Goal: Information Seeking & Learning: Learn about a topic

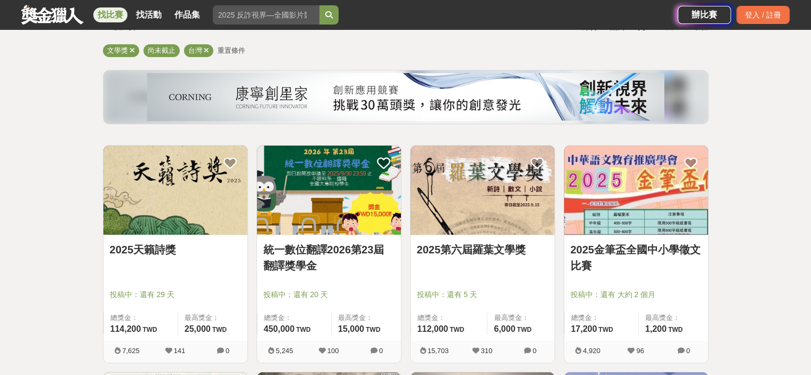
scroll to position [107, 0]
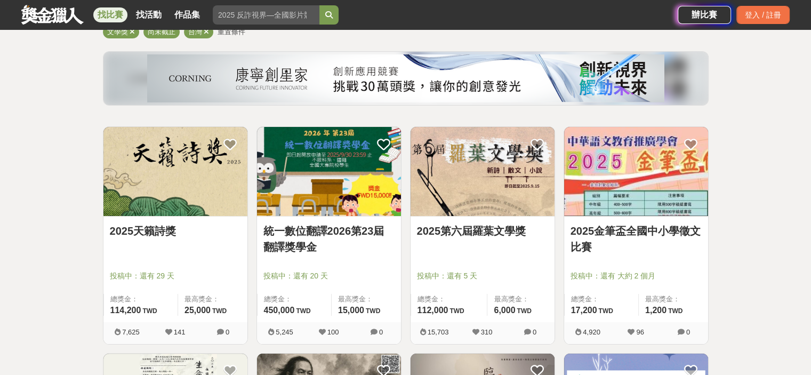
click at [125, 234] on link "2025天籟詩獎" at bounding box center [175, 231] width 131 height 16
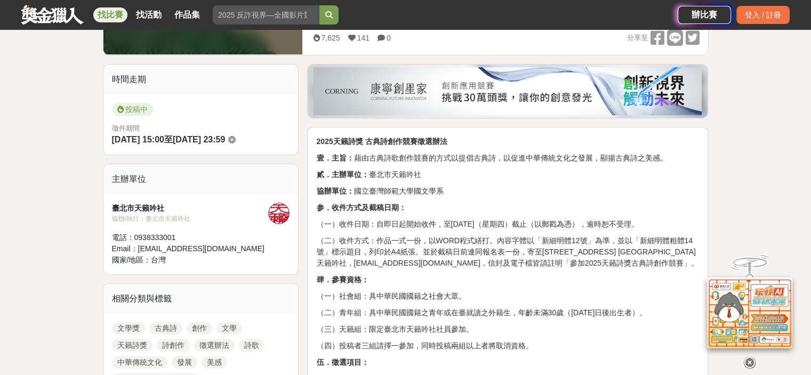
scroll to position [320, 0]
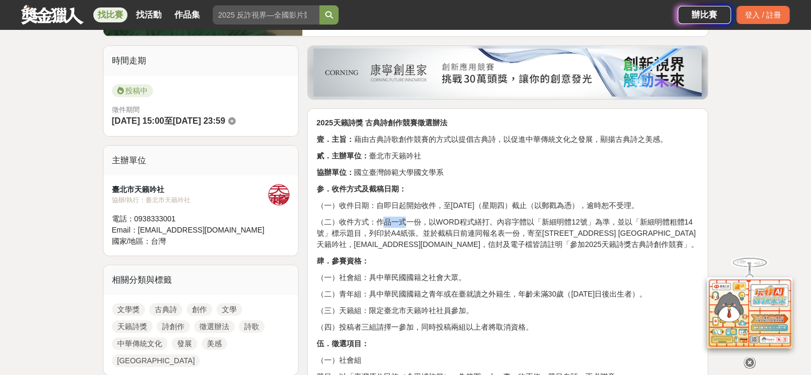
drag, startPoint x: 384, startPoint y: 232, endPoint x: 434, endPoint y: 234, distance: 49.6
click at [414, 234] on p "（二）收件方式：作品一式一份，以WORD程式繕打。內容字體以「新細明體12號」為準，並以「新細明體粗體14號」標示題目，列印於A4紙張。並於截稿日前連同報名表…" at bounding box center [507, 233] width 383 height 34
click at [450, 243] on p "（二）收件方式：作品一式一份，以WORD程式繕打。內容字體以「新細明體12號」為準，並以「新細明體粗體14號」標示題目，列印於A4紙張。並於截稿日前連同報名表…" at bounding box center [507, 233] width 383 height 34
drag, startPoint x: 482, startPoint y: 242, endPoint x: 558, endPoint y: 250, distance: 76.6
click at [558, 250] on p "（二）收件方式：作品一式一份，以WORD程式繕打。內容字體以「新細明體12號」為準，並以「新細明體粗體14號」標示題目，列印於A4紙張。並於截稿日前連同報名表…" at bounding box center [507, 233] width 383 height 34
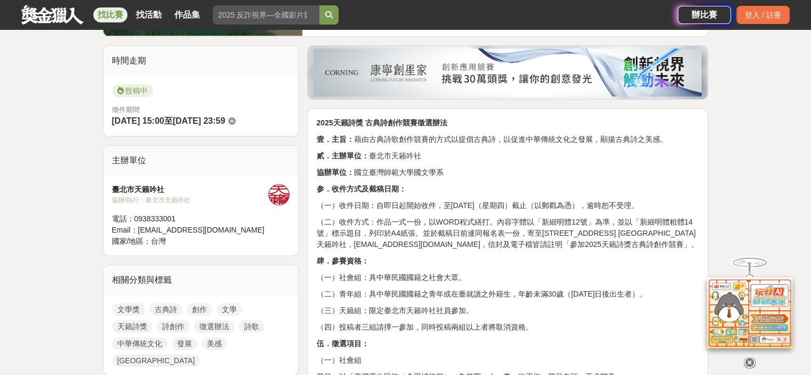
click at [563, 250] on p "（二）收件方式：作品一式一份，以WORD程式繕打。內容字體以「新細明體12號」為準，並以「新細明體粗體14號」標示題目，列印於A4紙張。並於截稿日前連同報名表…" at bounding box center [507, 233] width 383 height 34
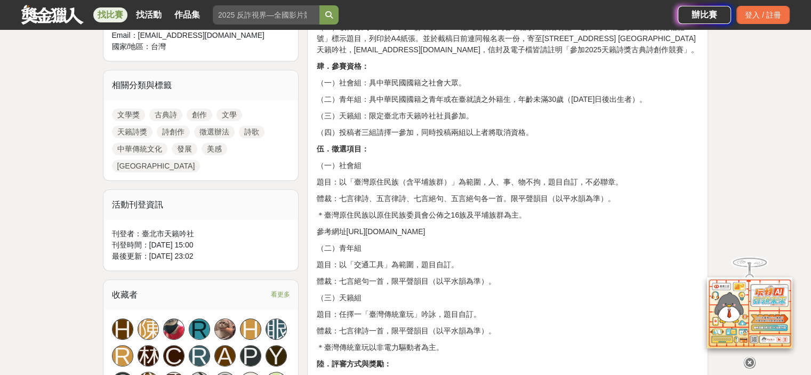
scroll to position [533, 0]
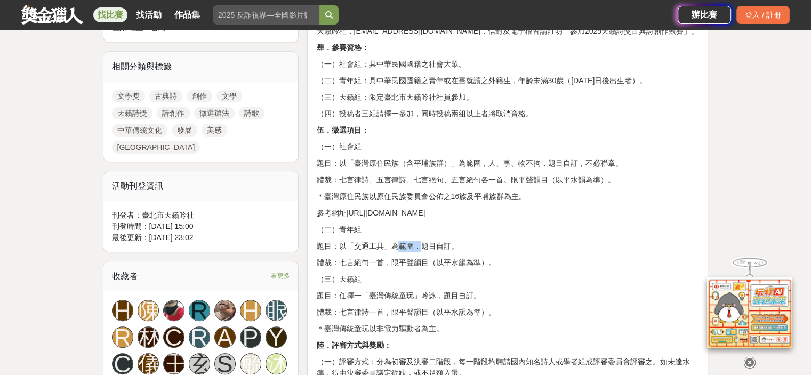
drag, startPoint x: 366, startPoint y: 270, endPoint x: 386, endPoint y: 269, distance: 19.7
click at [386, 252] on p "題目：以「交通工具」為範圍，題目自訂。" at bounding box center [507, 245] width 383 height 11
click at [399, 268] on p "體裁：七言絕句一首，限平聲韻目（以平水韻為準）。" at bounding box center [507, 262] width 383 height 11
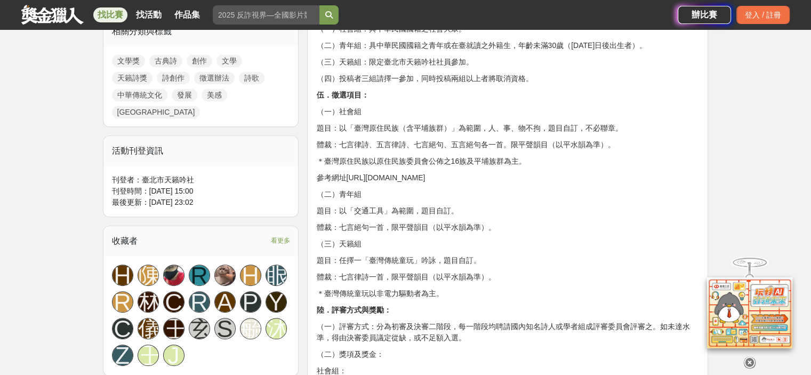
scroll to position [586, 0]
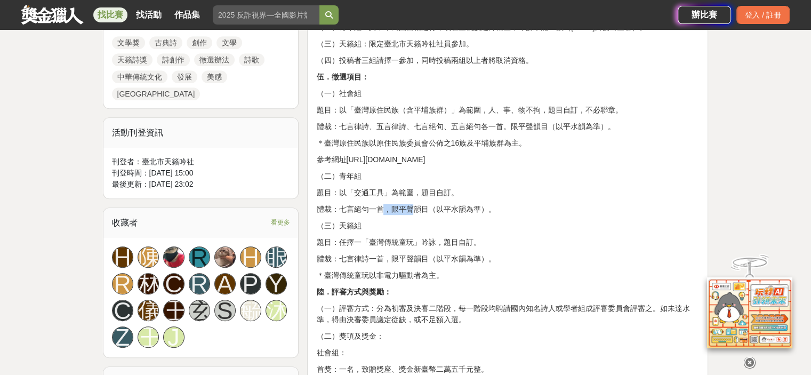
drag, startPoint x: 349, startPoint y: 236, endPoint x: 380, endPoint y: 232, distance: 31.7
click at [380, 215] on p "體裁：七言絕句一首，限平聲韻目（以平水韻為準）。" at bounding box center [507, 209] width 383 height 11
click at [500, 242] on div "2025天籟詩獎 古典詩創作競賽徵選辦法 壹．主旨： 藉由古典詩歌創作競賽的方式以提倡古典詩，以促進中華傳統文化之發展，顯揚古典詩之美感。 貳．主辦單位： 臺…" at bounding box center [507, 331] width 383 height 960
drag, startPoint x: 501, startPoint y: 229, endPoint x: 402, endPoint y: 222, distance: 98.8
click at [402, 222] on div "2025天籟詩獎 古典詩創作競賽徵選辦法 壹．主旨： 藉由古典詩歌創作競賽的方式以提倡古典詩，以促進中華傳統文化之發展，顯揚古典詩之美感。 貳．主辦單位： 臺…" at bounding box center [507, 331] width 383 height 960
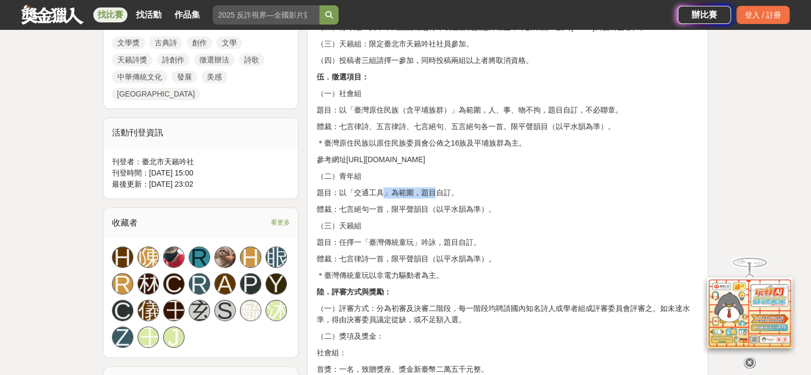
drag, startPoint x: 381, startPoint y: 220, endPoint x: 352, endPoint y: 217, distance: 29.4
click at [352, 198] on p "題目：以「交通工具」為範圍，題目自訂。" at bounding box center [507, 192] width 383 height 11
click at [547, 215] on p "體裁：七言絕句一首，限平聲韻目（以平水韻為準）。" at bounding box center [507, 209] width 383 height 11
drag, startPoint x: 515, startPoint y: 225, endPoint x: 323, endPoint y: 214, distance: 192.1
click at [323, 214] on div "2025天籟詩獎 古典詩創作競賽徵選辦法 壹．主旨： 藉由古典詩歌創作競賽的方式以提倡古典詩，以促進中華傳統文化之發展，顯揚古典詩之美感。 貳．主辦單位： 臺…" at bounding box center [507, 331] width 383 height 960
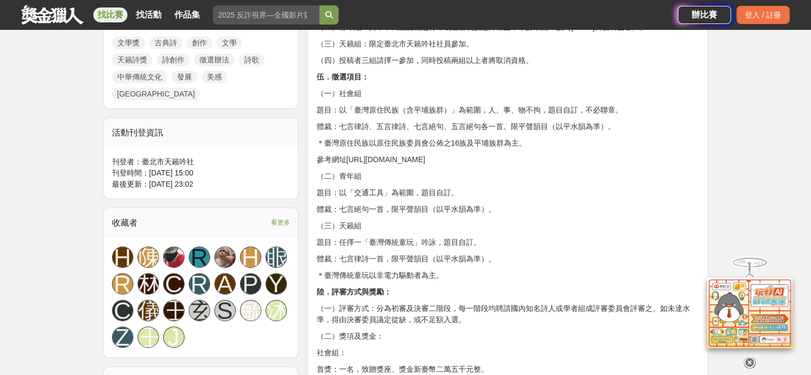
copy div "題目：以「交通工具」為範圍，題目自訂。 體裁：七言絕句一首，限平聲韻目（以平水韻為準）。"
click at [31, 19] on link at bounding box center [52, 14] width 64 height 20
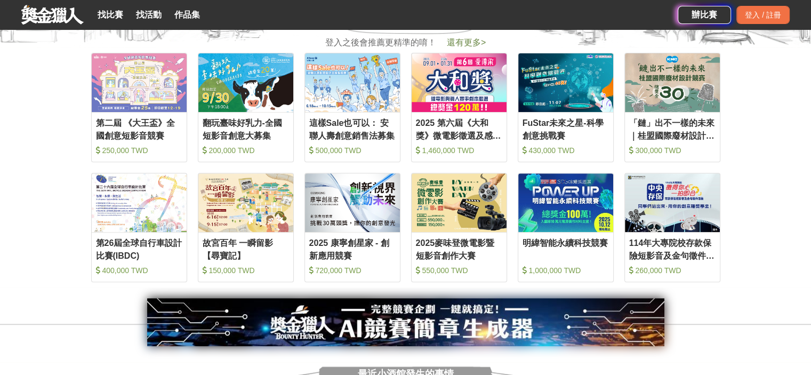
scroll to position [426, 0]
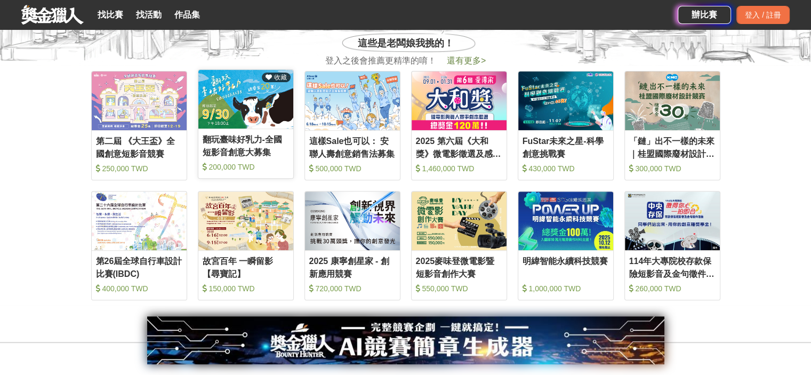
click at [264, 140] on div "翻玩臺味好乳力-全國短影音創意大募集" at bounding box center [246, 145] width 86 height 24
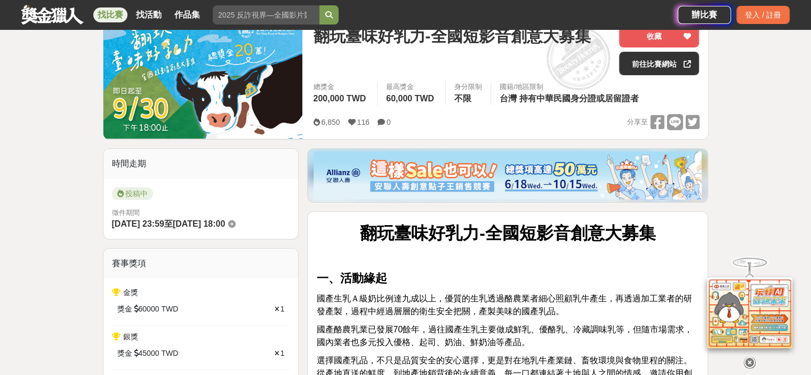
scroll to position [213, 0]
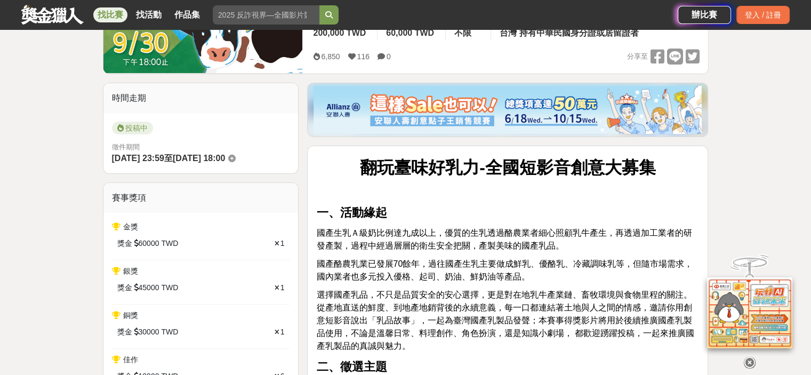
click at [35, 16] on link at bounding box center [52, 14] width 64 height 20
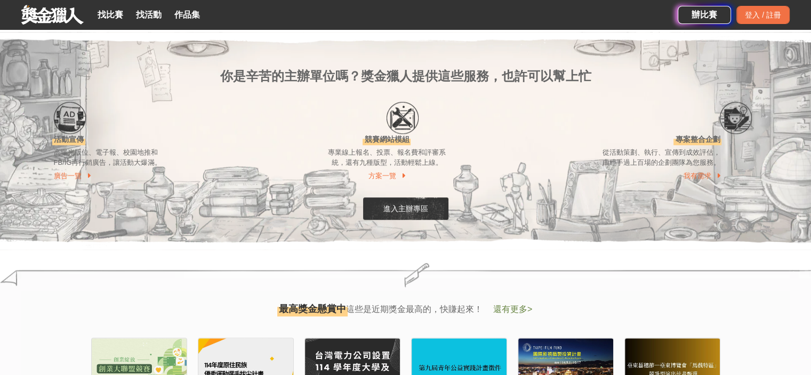
scroll to position [1066, 0]
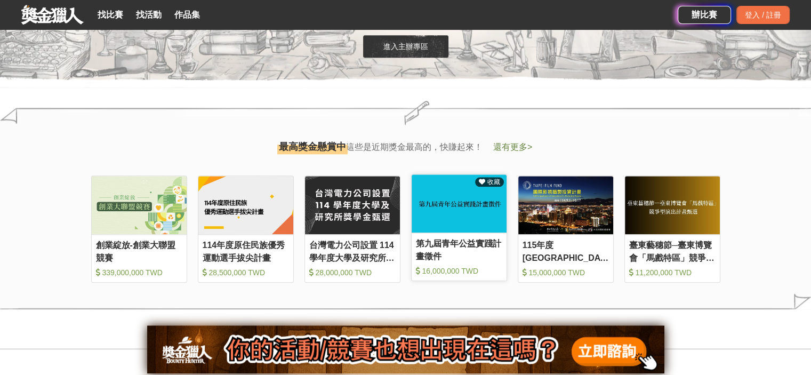
click at [498, 264] on div "第九屆青年公益實踐計畫徵件 16,000,000 TWD" at bounding box center [458, 258] width 95 height 43
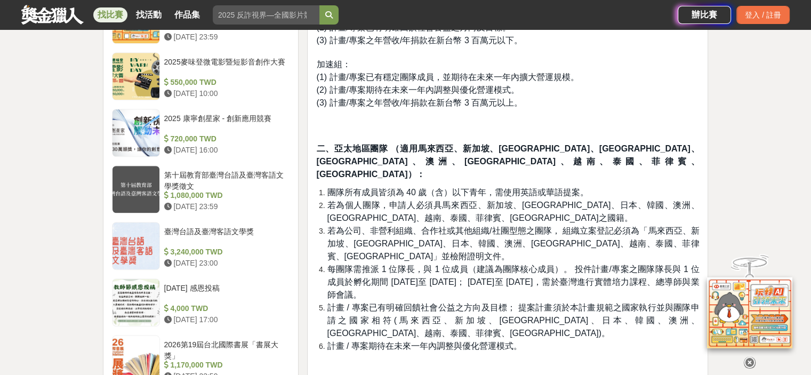
scroll to position [959, 0]
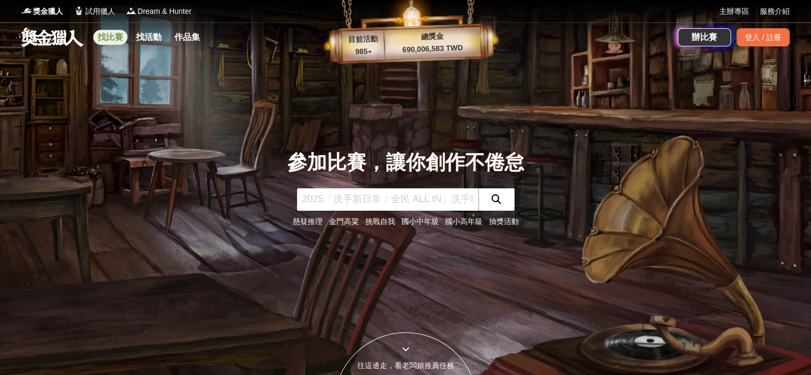
click at [104, 41] on link "找比賽" at bounding box center [110, 37] width 34 height 15
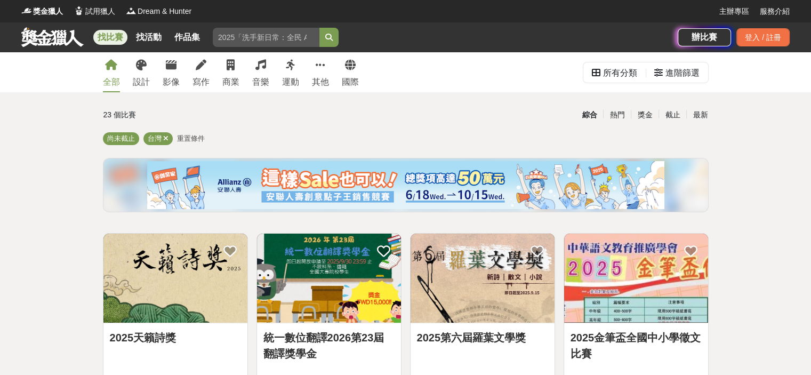
click at [210, 82] on div "全部 設計 影像 寫作 商業 音樂 運動 其他 國際" at bounding box center [230, 72] width 269 height 40
click at [203, 78] on div "寫作" at bounding box center [200, 82] width 17 height 13
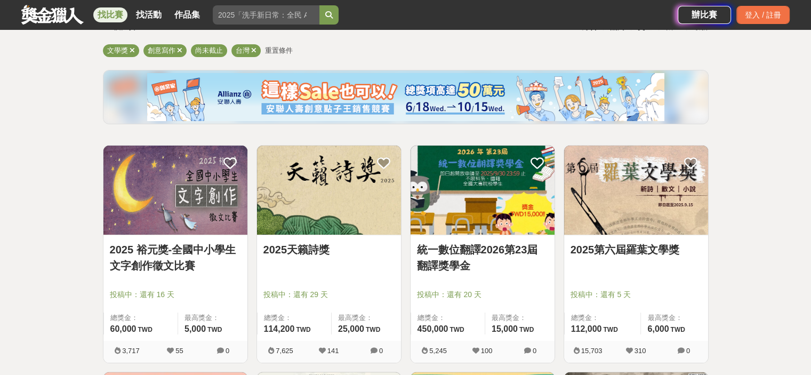
scroll to position [107, 0]
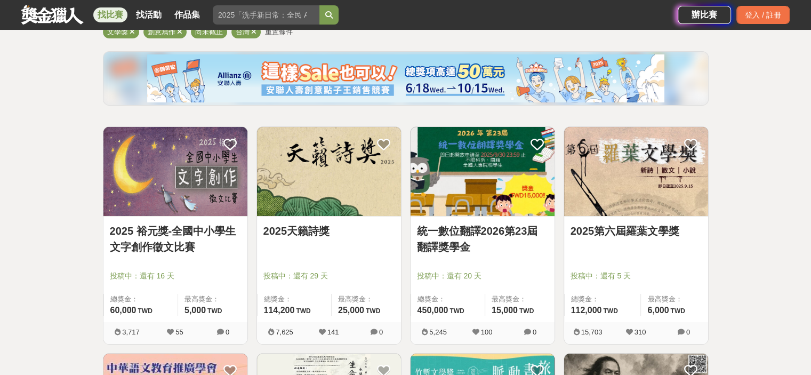
click at [614, 236] on link "2025第六屆羅葉文學獎" at bounding box center [635, 231] width 131 height 16
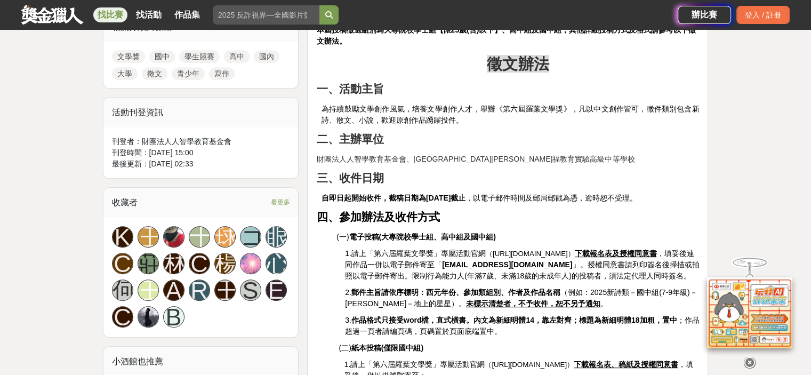
scroll to position [533, 0]
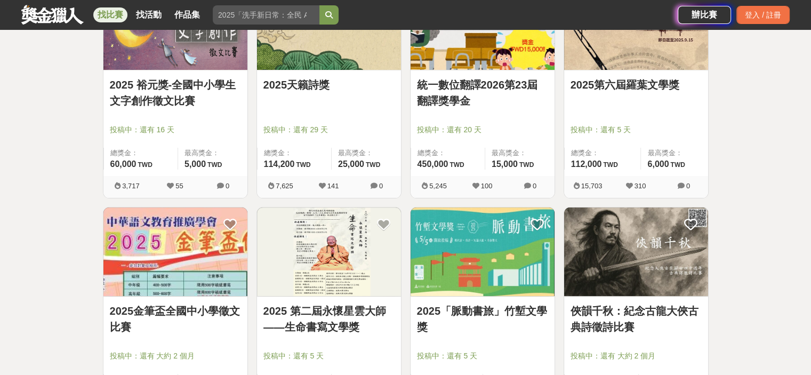
scroll to position [373, 0]
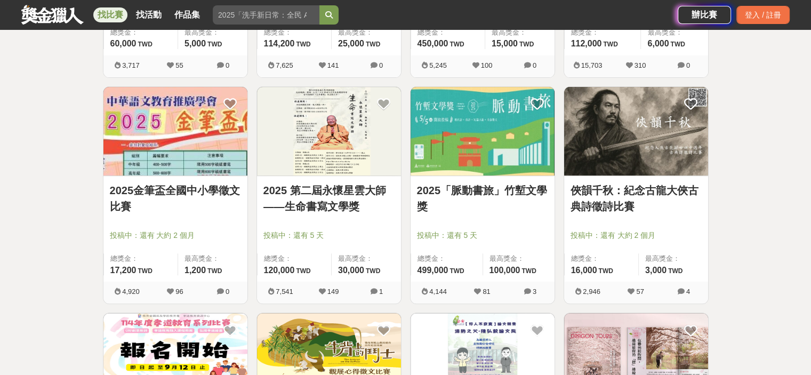
click at [338, 199] on link "2025 第二屆永懷星雲大師——生命書寫文學獎" at bounding box center [328, 198] width 131 height 32
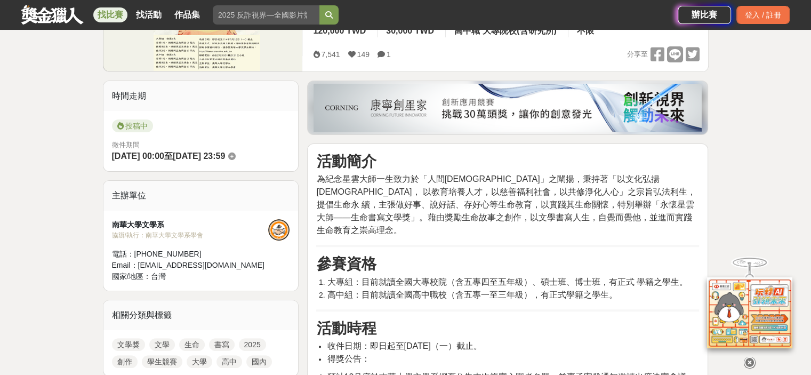
scroll to position [320, 0]
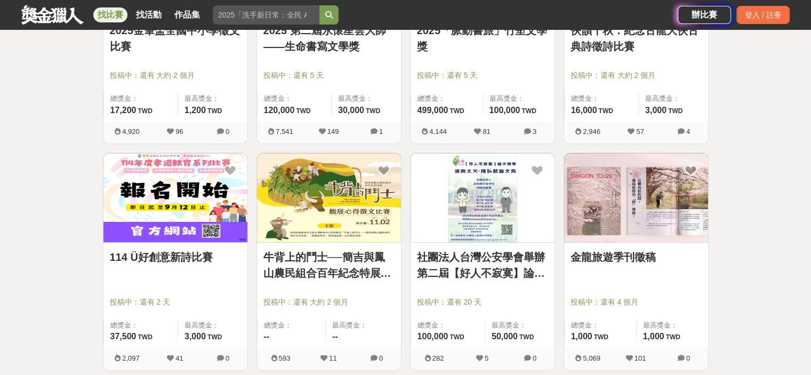
scroll to position [639, 0]
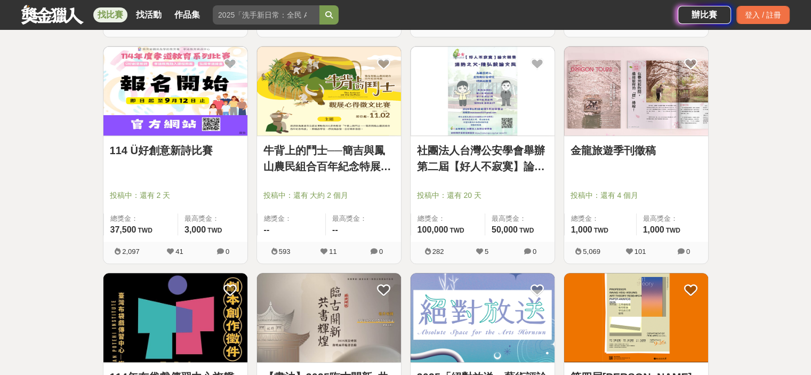
click at [469, 155] on link "社團法人台灣公安學會舉辦第二屆【好人不寂寞】論文競賽" at bounding box center [482, 158] width 131 height 32
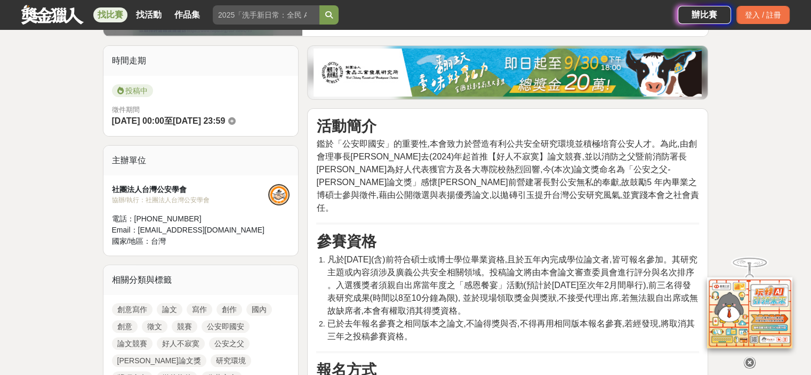
scroll to position [320, 0]
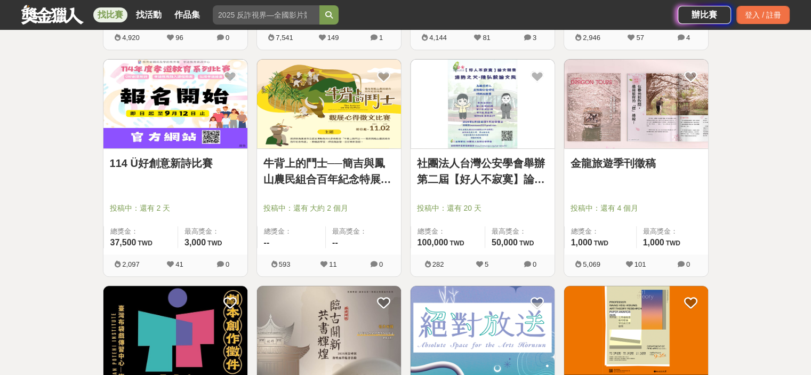
scroll to position [639, 0]
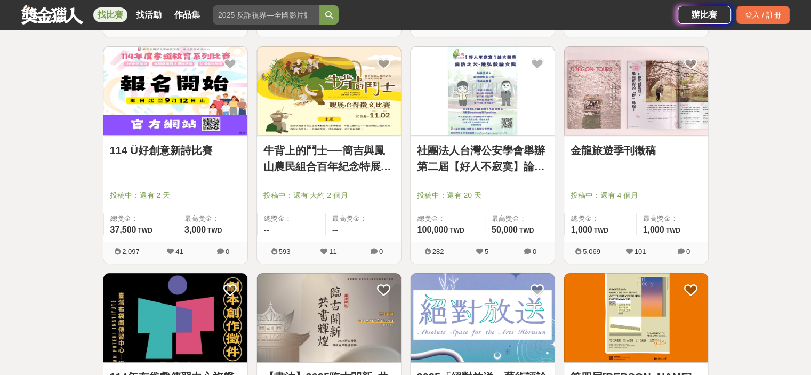
click at [648, 152] on link "金龍旅遊季刊徵稿" at bounding box center [635, 150] width 131 height 16
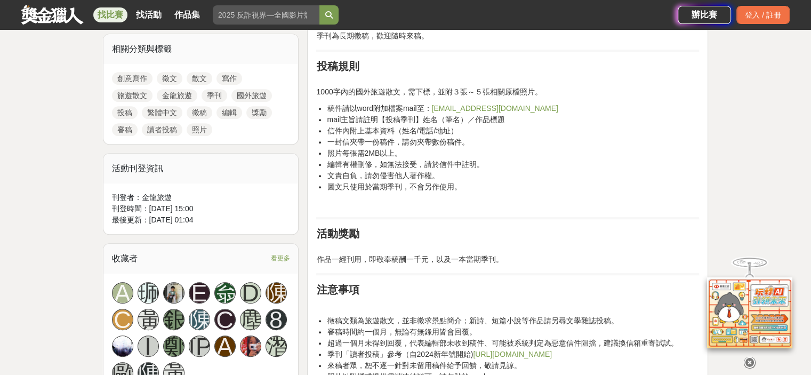
scroll to position [533, 0]
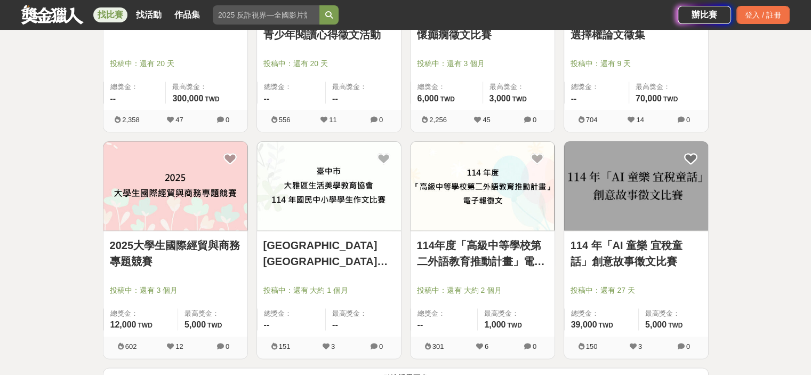
scroll to position [1279, 0]
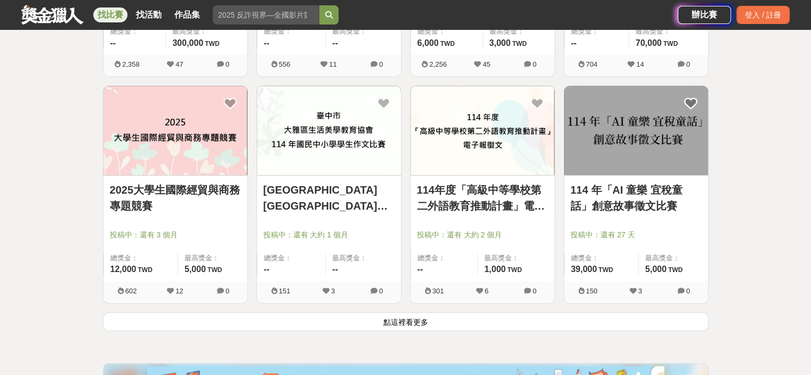
click at [196, 319] on button "點這裡看更多" at bounding box center [405, 321] width 605 height 19
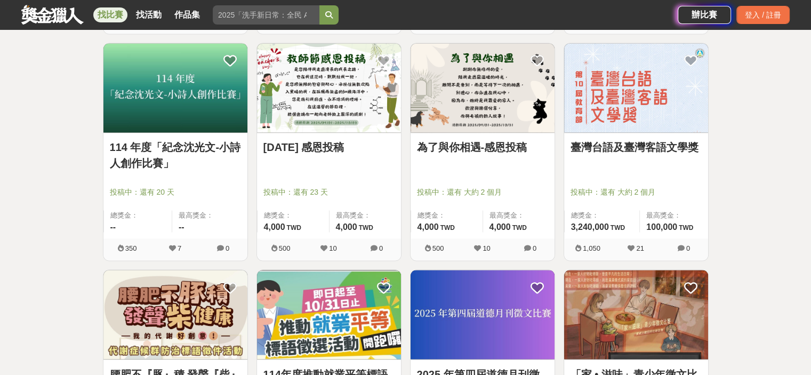
scroll to position [1972, 0]
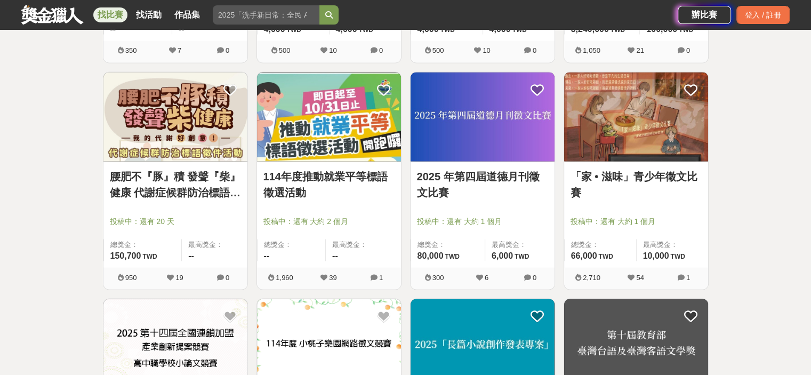
click at [323, 176] on link "114年度推動就業平等標語徵選活動" at bounding box center [328, 184] width 131 height 32
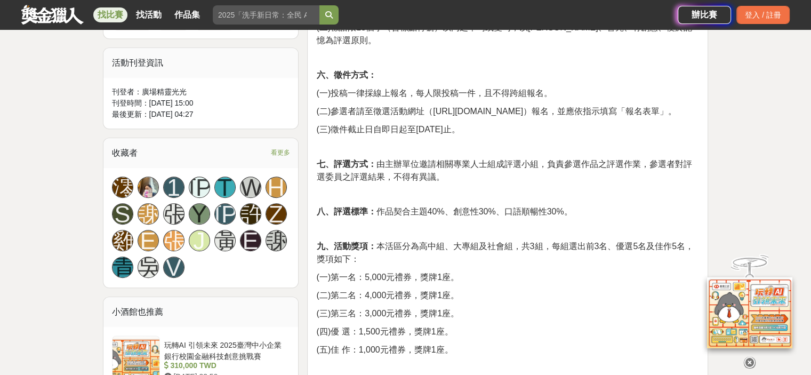
scroll to position [639, 0]
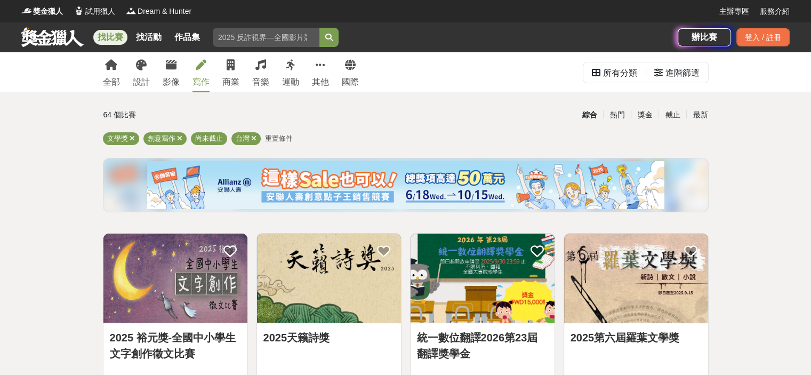
drag, startPoint x: 50, startPoint y: 181, endPoint x: 32, endPoint y: 75, distance: 107.1
click at [325, 83] on div "其他" at bounding box center [320, 82] width 17 height 13
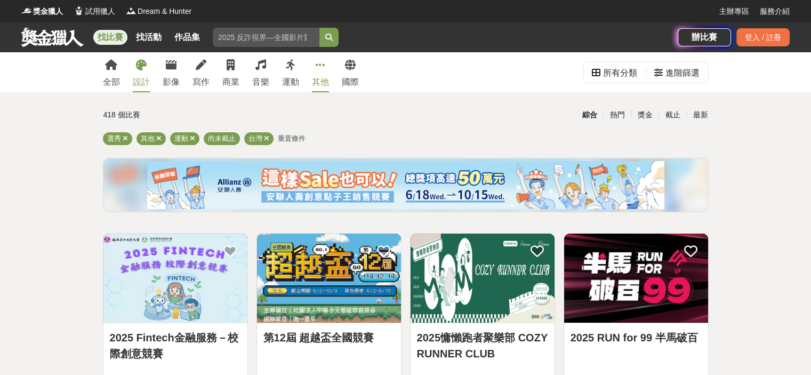
click at [142, 74] on link "設計" at bounding box center [141, 72] width 17 height 40
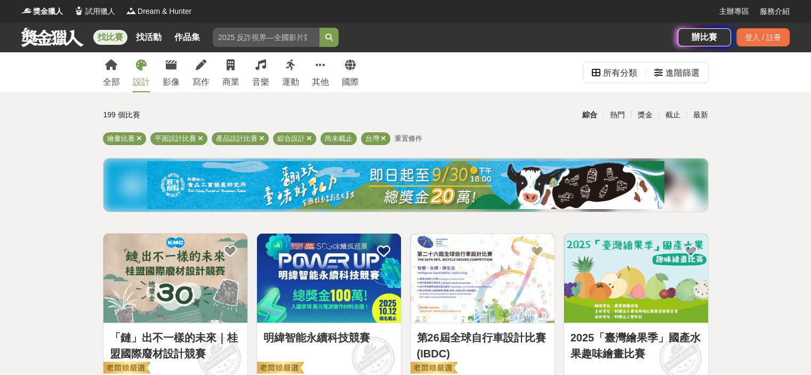
scroll to position [53, 0]
